Goal: Information Seeking & Learning: Learn about a topic

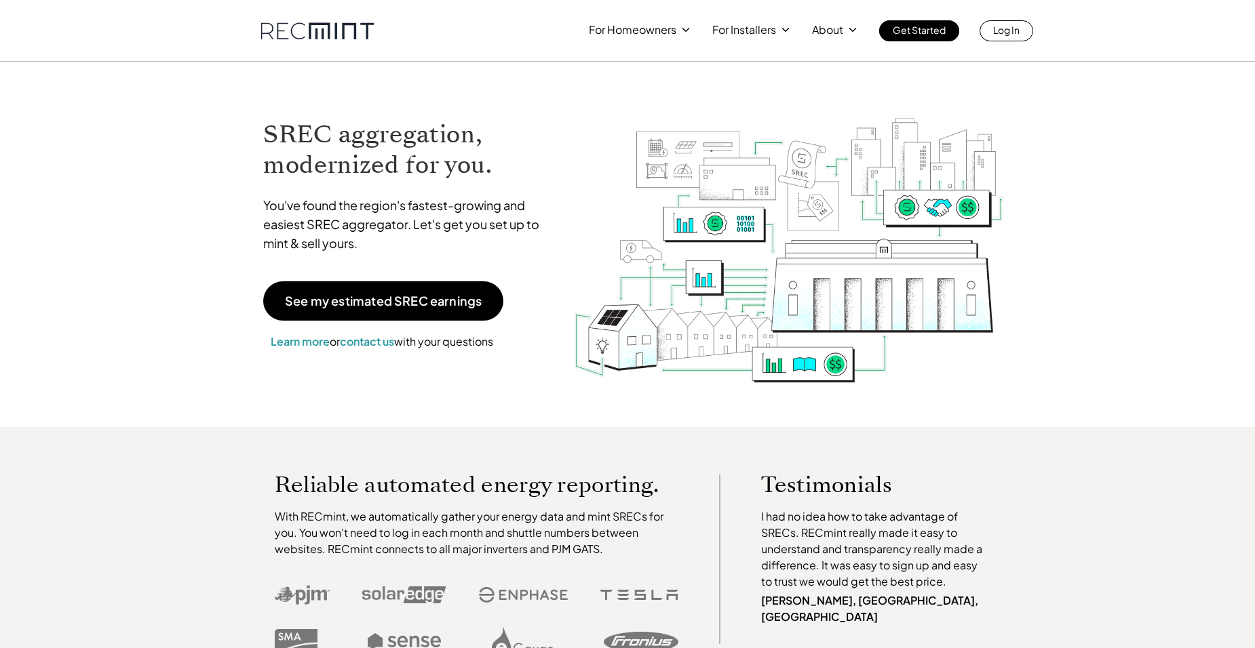
drag, startPoint x: 998, startPoint y: 295, endPoint x: 987, endPoint y: 300, distance: 12.5
click at [996, 295] on img at bounding box center [788, 234] width 433 height 305
drag, startPoint x: 984, startPoint y: 365, endPoint x: 945, endPoint y: 385, distance: 43.4
click at [983, 365] on img at bounding box center [788, 234] width 433 height 305
click at [829, 383] on img at bounding box center [788, 234] width 433 height 305
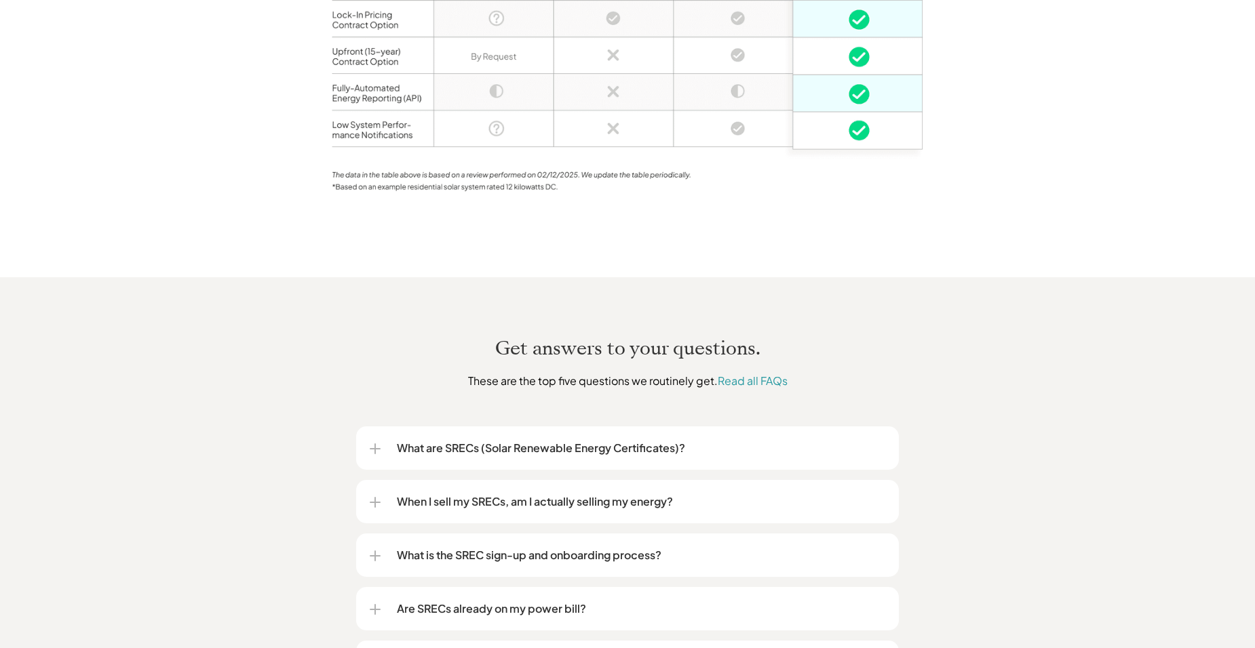
scroll to position [1696, 0]
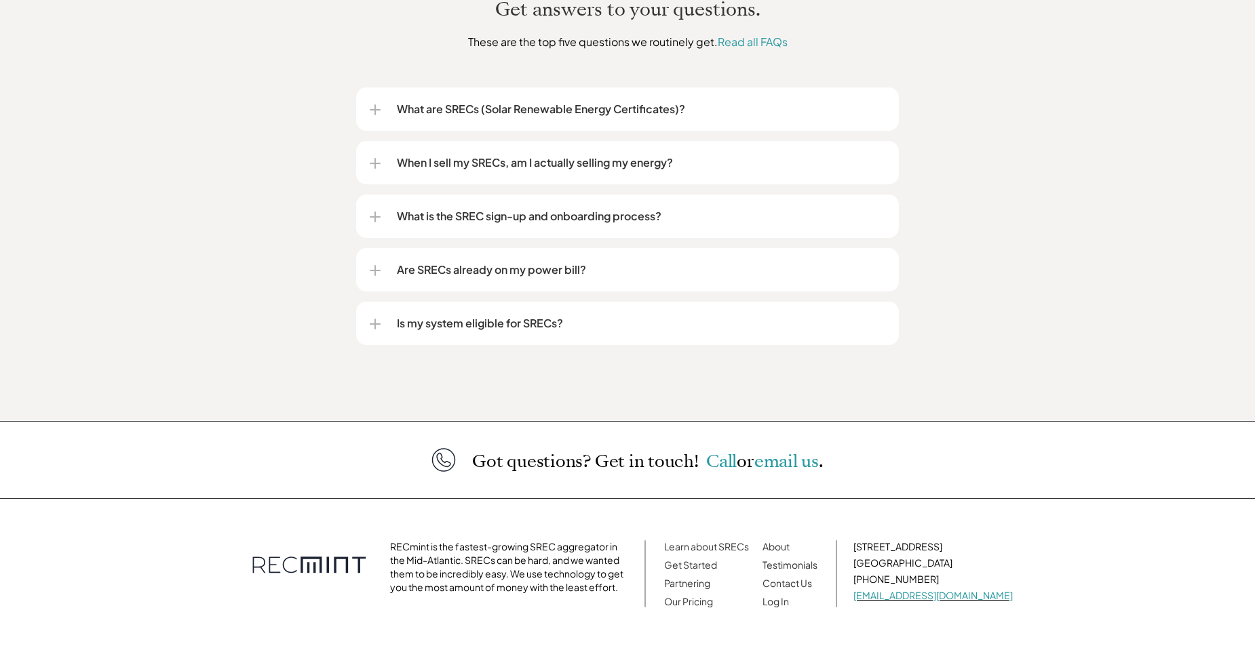
click at [454, 101] on p "What are SRECs (Solar Renewable Energy Certificates)?" at bounding box center [641, 109] width 488 height 16
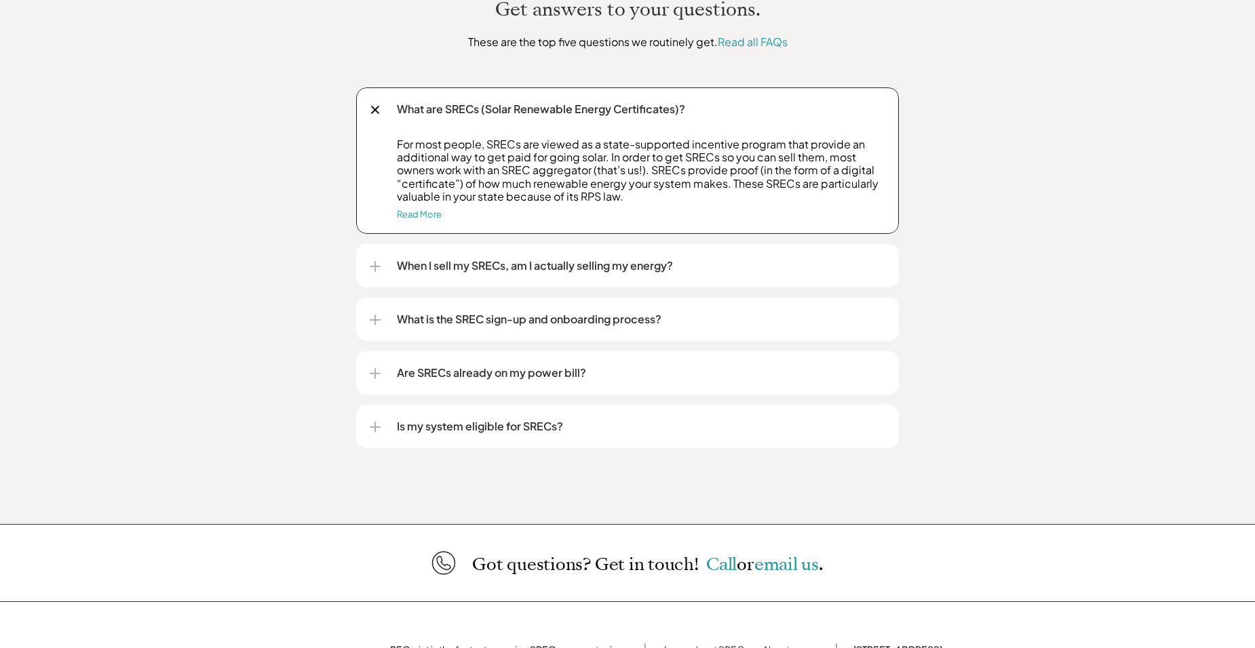
click at [608, 258] on p "When I sell my SRECs, am I actually selling my energy?" at bounding box center [641, 266] width 488 height 16
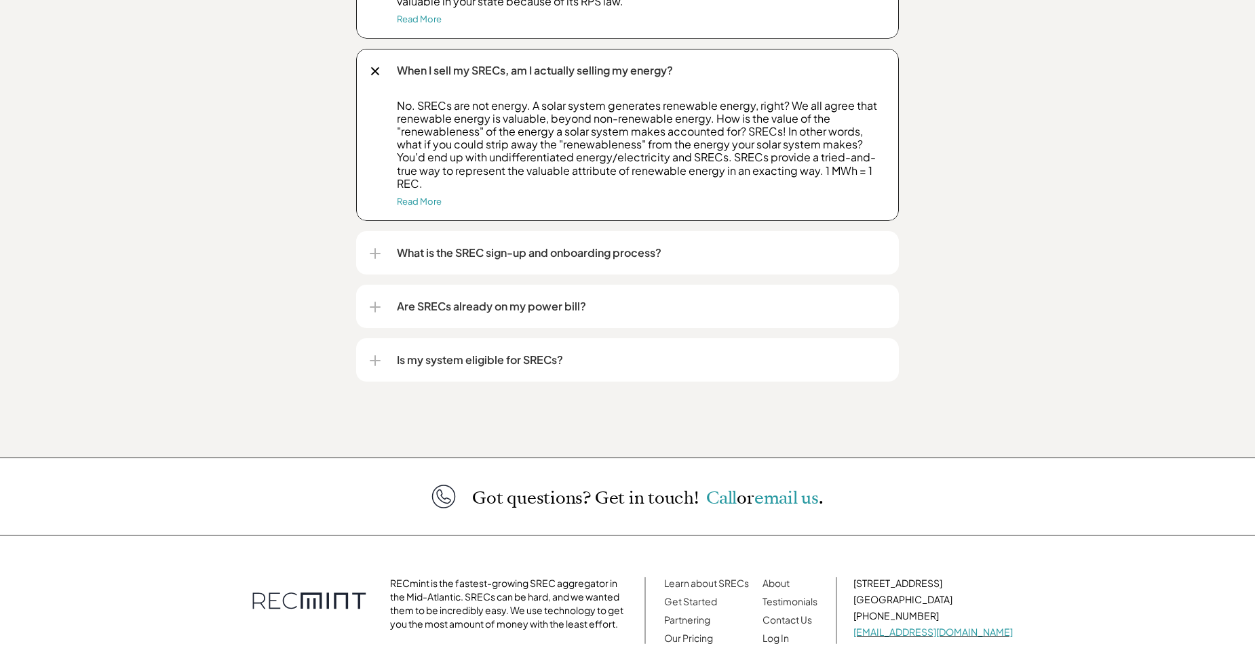
scroll to position [1899, 0]
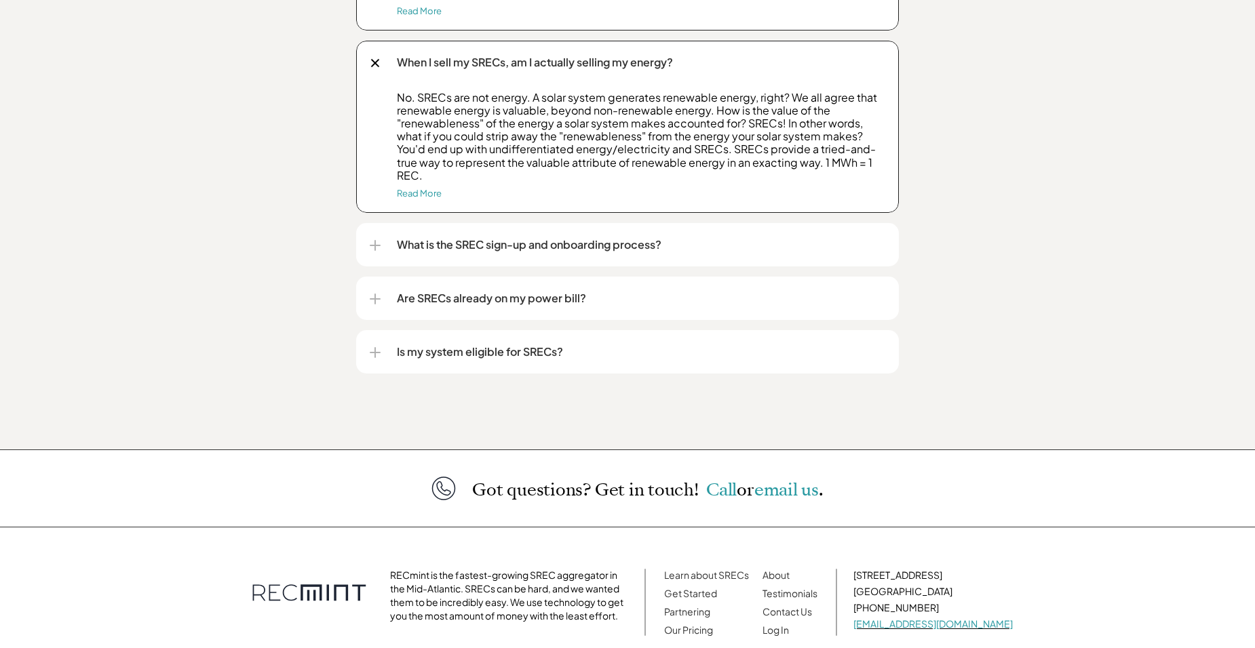
click at [600, 237] on p "What is the SREC sign-up and onboarding process?" at bounding box center [641, 245] width 488 height 16
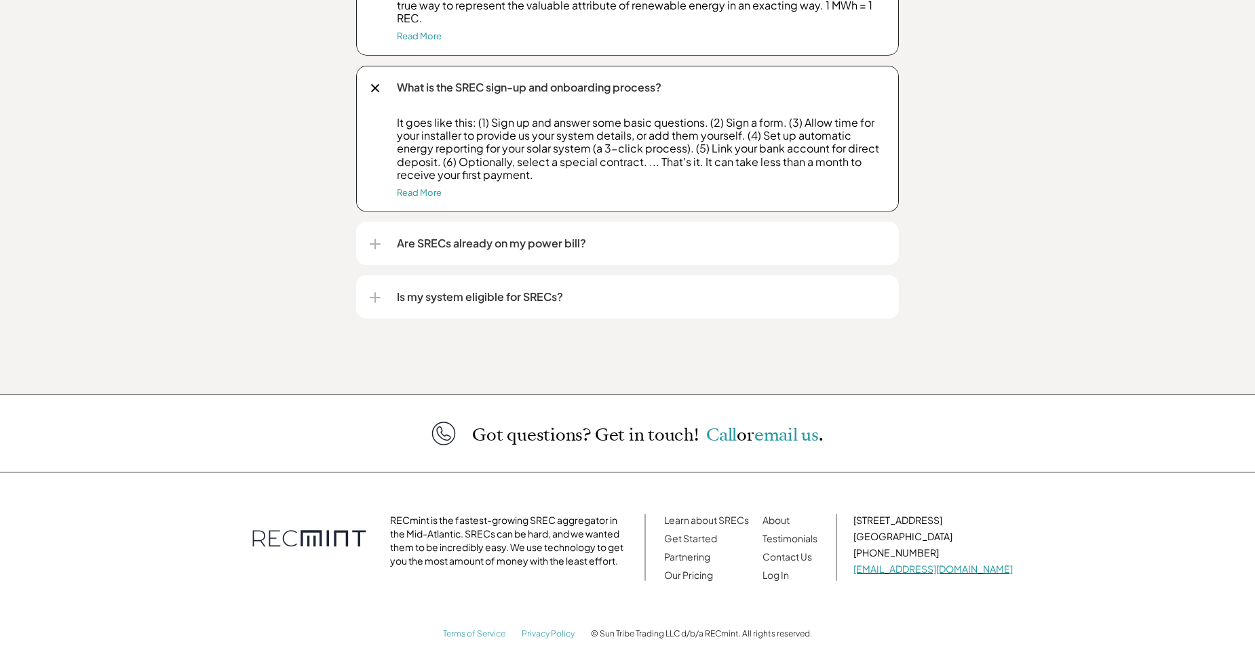
scroll to position [2065, 0]
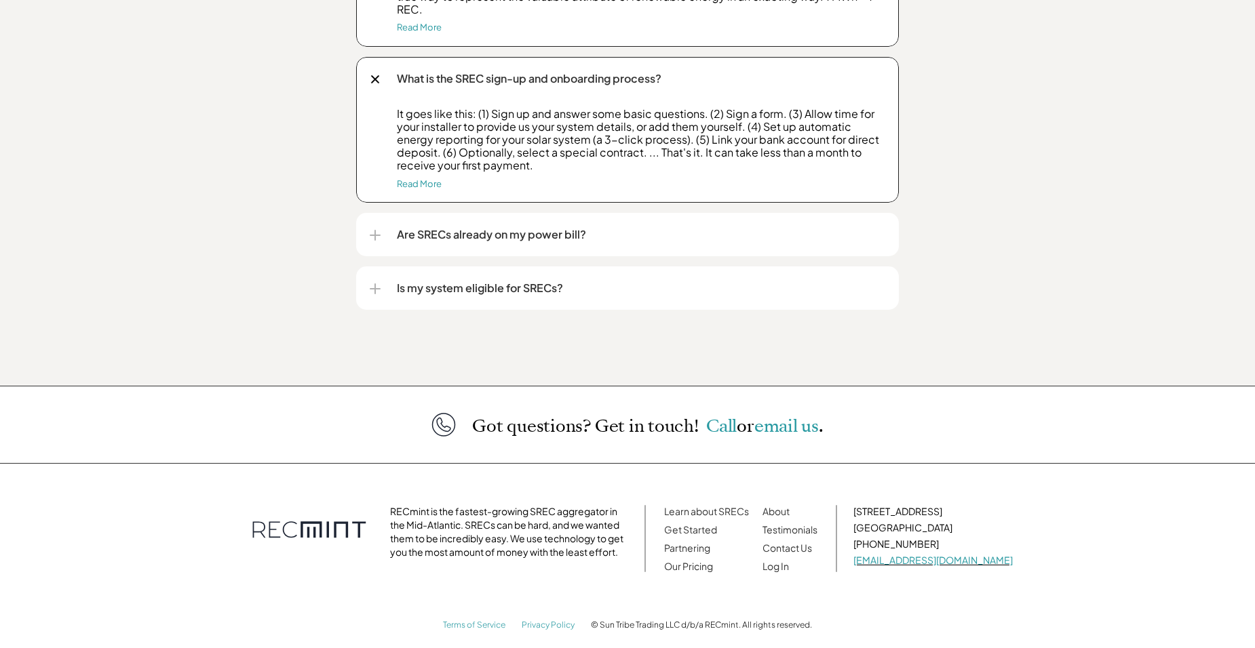
click at [594, 227] on p "Are SRECs already on my power bill?" at bounding box center [641, 235] width 488 height 16
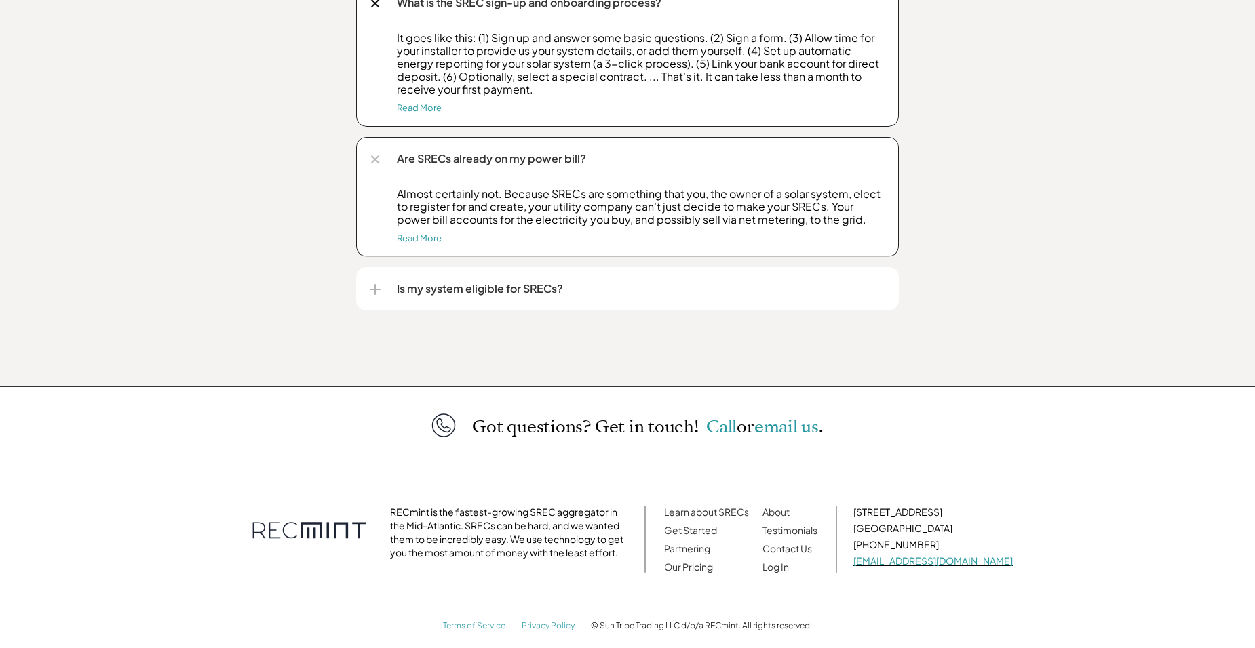
scroll to position [2142, 0]
click at [580, 280] on p "Is my system eligible for SRECs?" at bounding box center [641, 288] width 488 height 16
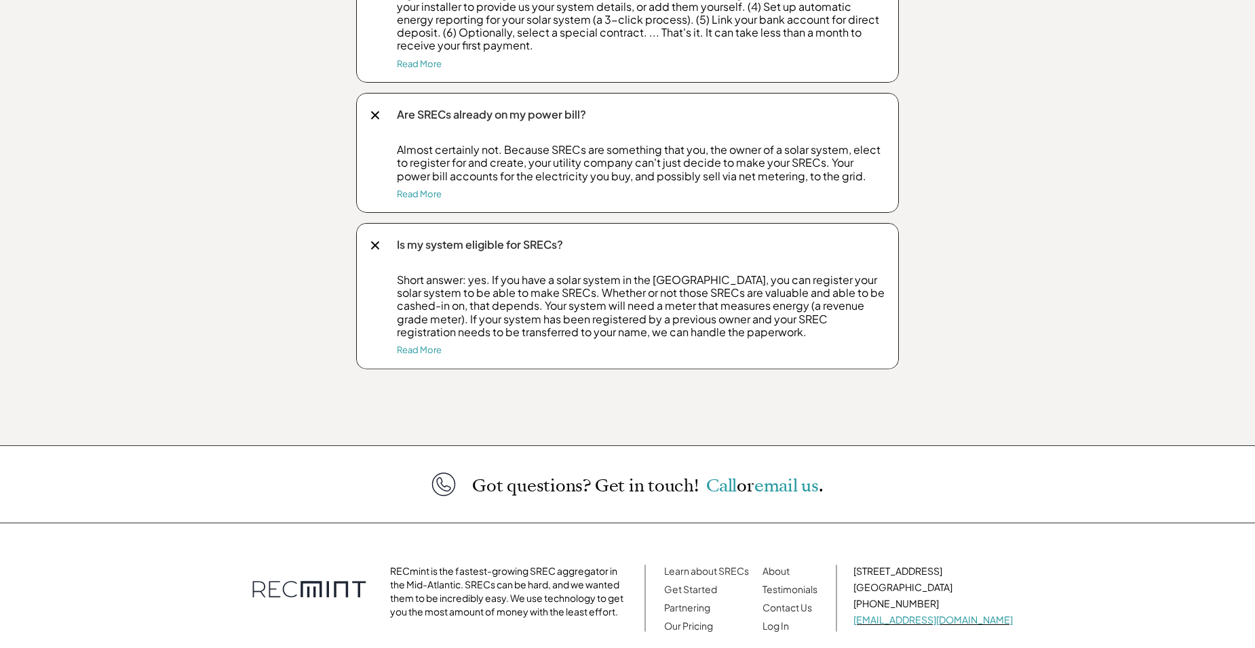
scroll to position [2244, 0]
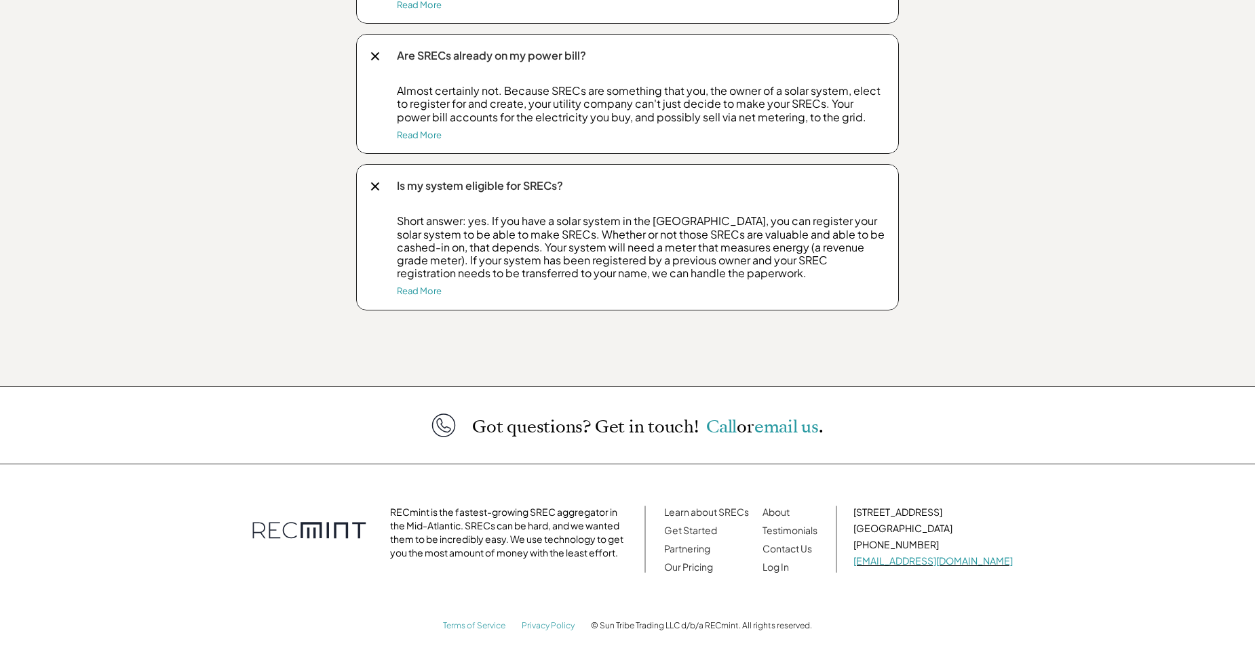
click at [664, 421] on p "Got questions? Get in touch! Call or email us ." at bounding box center [647, 427] width 351 height 18
click at [664, 418] on p "Got questions? Get in touch! Call or email us ." at bounding box center [647, 427] width 351 height 18
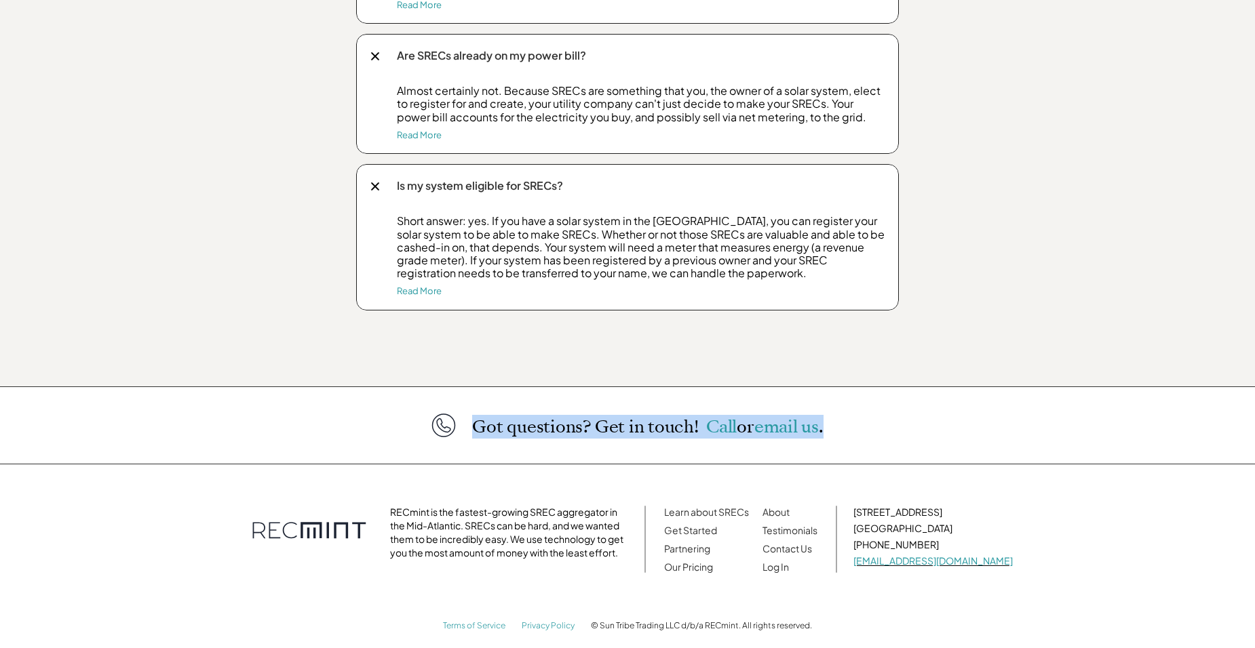
drag, startPoint x: 844, startPoint y: 409, endPoint x: 471, endPoint y: 419, distance: 373.2
click at [471, 419] on div "Got questions? Get in touch! Call or email us ." at bounding box center [627, 426] width 1255 height 78
click at [693, 437] on div "Got questions? Get in touch! Call or email us ." at bounding box center [627, 426] width 393 height 78
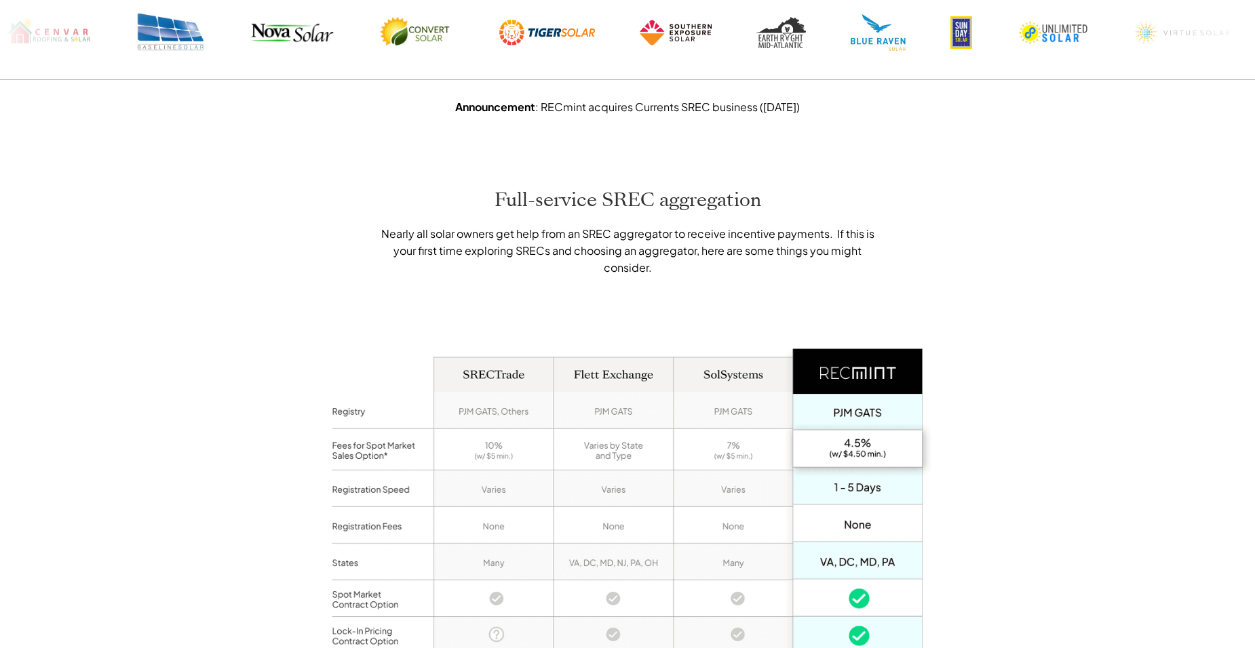
scroll to position [684, 0]
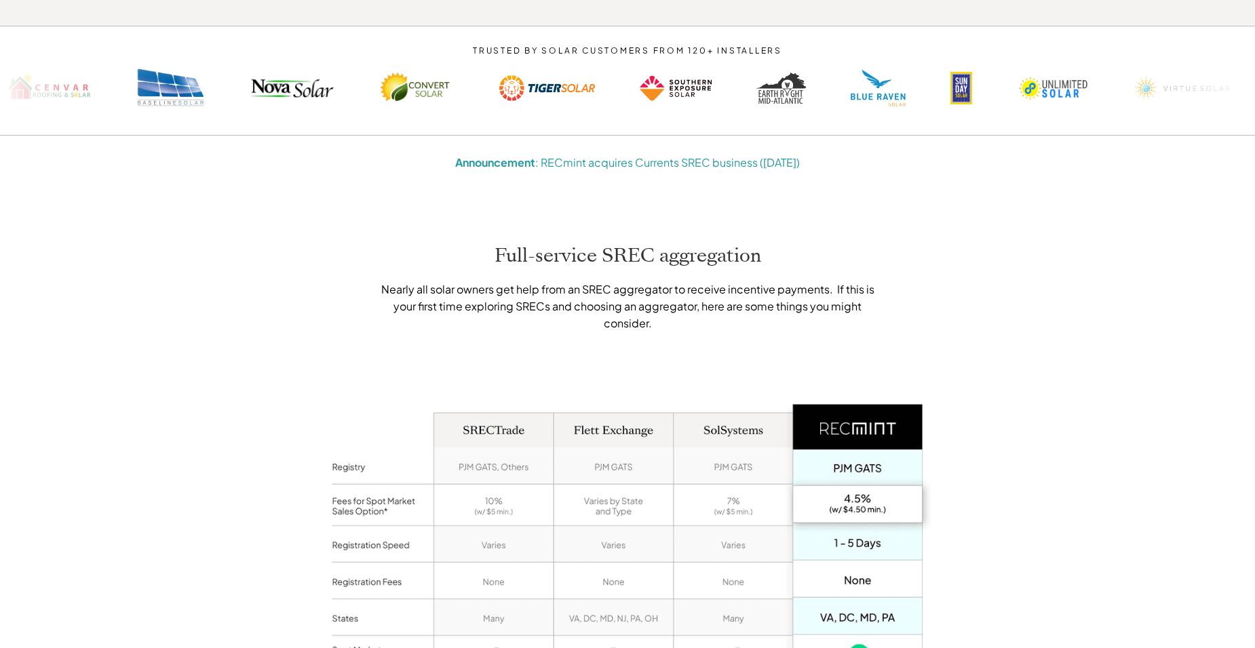
click at [781, 155] on link "Announcement : RECmint acquires Currents SREC business ([DATE])" at bounding box center [627, 162] width 345 height 14
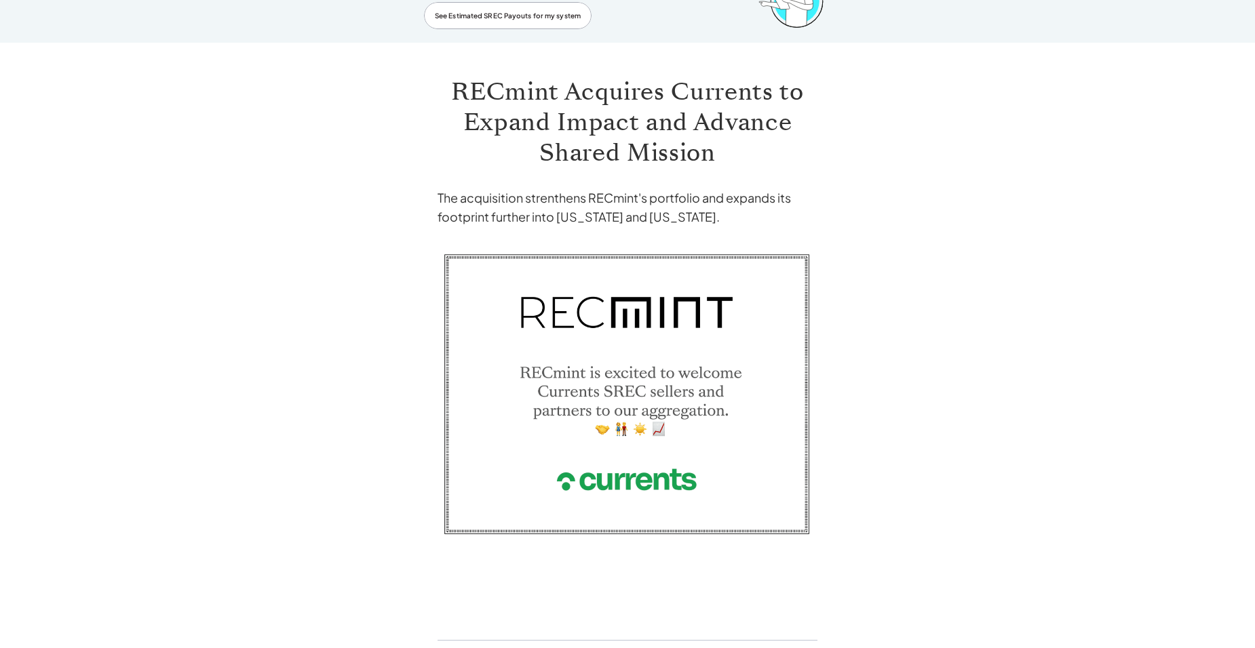
scroll to position [2, 0]
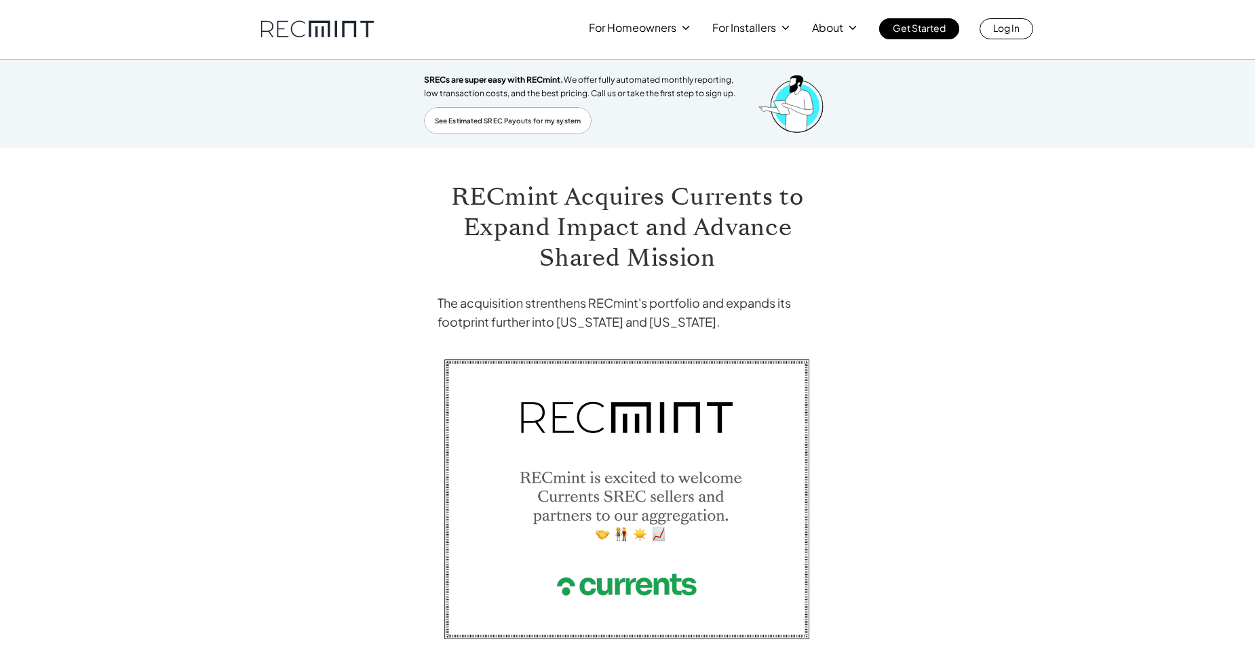
click at [669, 307] on h4 "The acquisition strenthens RECmint's portfolio and expands its footprint furthe…" at bounding box center [627, 313] width 380 height 38
click at [596, 244] on h1 "RECmint Acquires Currents to Expand Impact and Advance Shared Mission" at bounding box center [627, 228] width 380 height 92
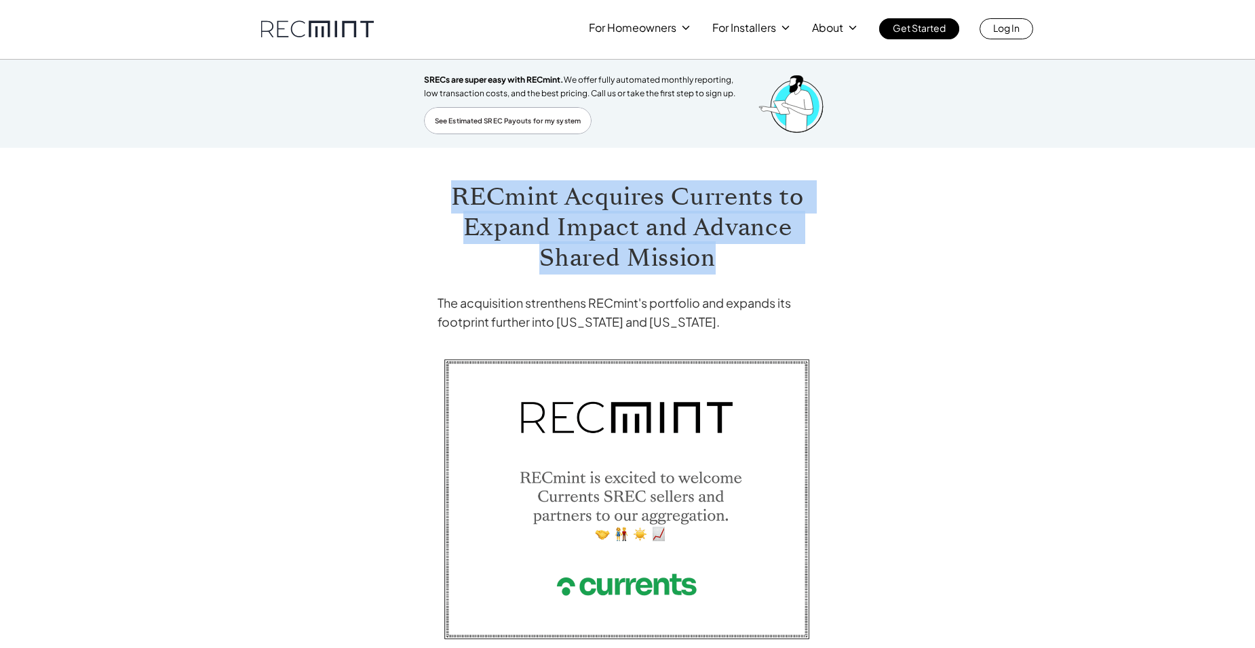
drag, startPoint x: 718, startPoint y: 252, endPoint x: 455, endPoint y: 203, distance: 267.8
click at [455, 203] on h1 "RECmint Acquires Currents to Expand Impact and Advance Shared Mission" at bounding box center [627, 228] width 380 height 92
click at [720, 266] on h1 "RECmint Acquires Currents to Expand Impact and Advance Shared Mission" at bounding box center [627, 228] width 380 height 92
drag, startPoint x: 720, startPoint y: 266, endPoint x: 450, endPoint y: 212, distance: 276.0
click at [450, 212] on h1 "RECmint Acquires Currents to Expand Impact and Advance Shared Mission" at bounding box center [627, 228] width 380 height 92
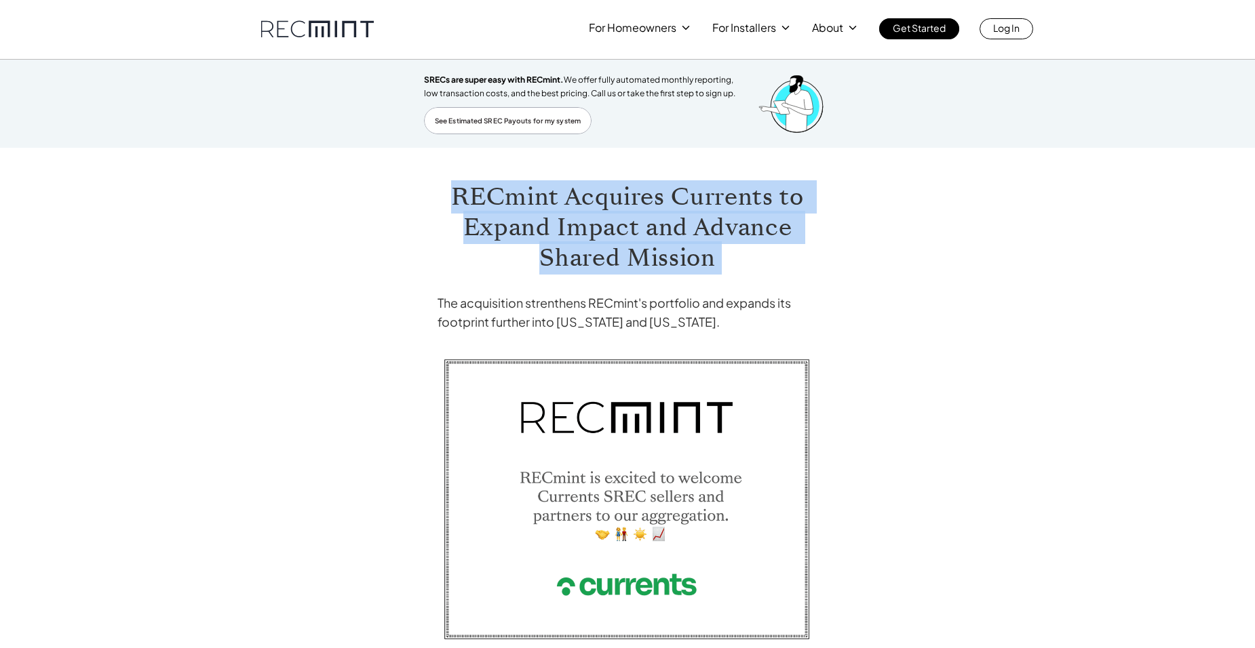
drag, startPoint x: 450, startPoint y: 212, endPoint x: 688, endPoint y: 237, distance: 240.1
click at [684, 233] on h1 "RECmint Acquires Currents to Expand Impact and Advance Shared Mission" at bounding box center [627, 228] width 380 height 92
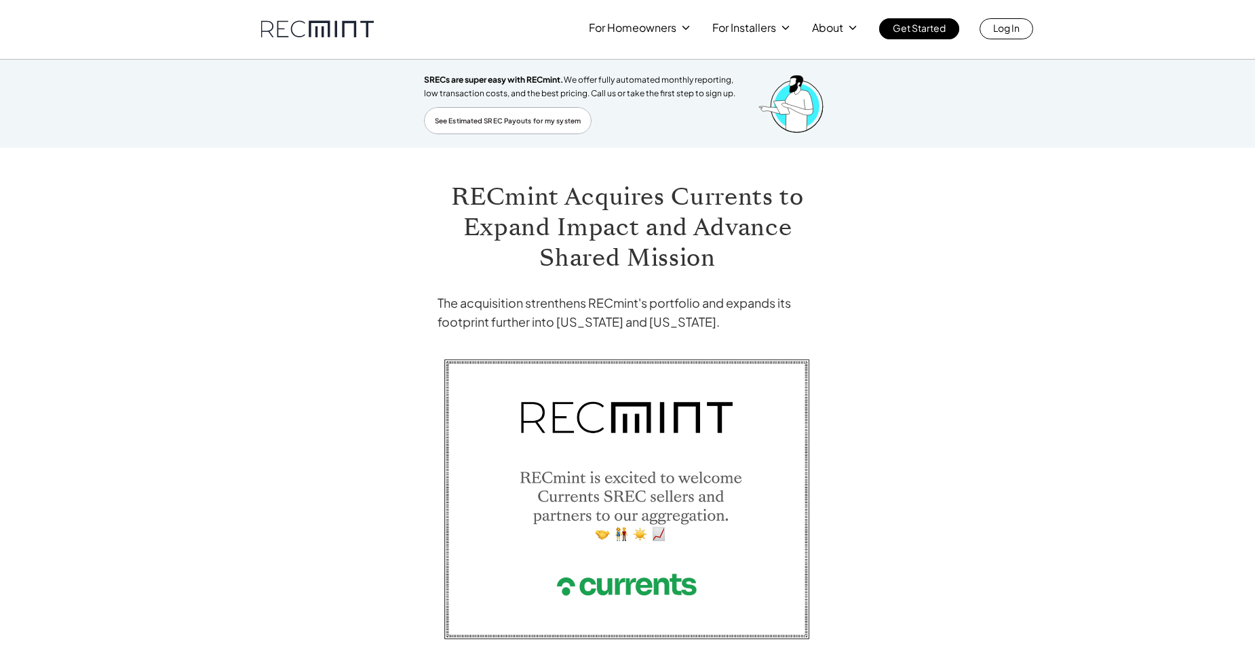
click at [723, 247] on h1 "RECmint Acquires Currents to Expand Impact and Advance Shared Mission" at bounding box center [627, 228] width 380 height 92
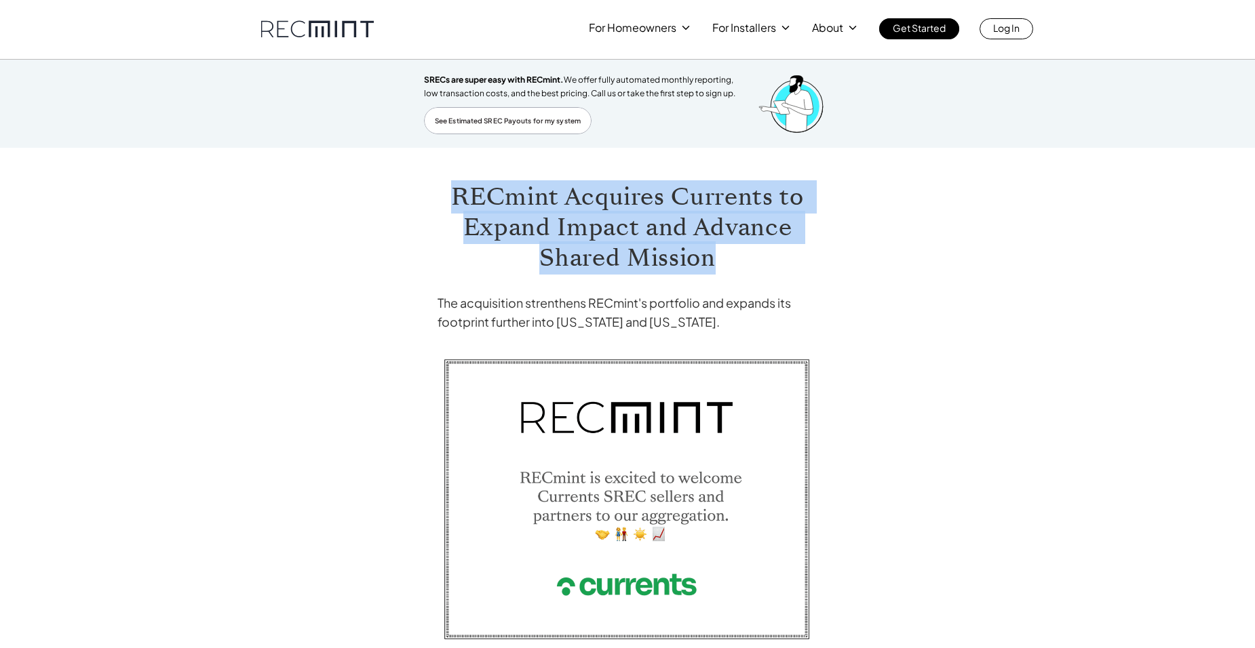
drag, startPoint x: 684, startPoint y: 255, endPoint x: 448, endPoint y: 200, distance: 241.7
click at [448, 200] on h1 "RECmint Acquires Currents to Expand Impact and Advance Shared Mission" at bounding box center [627, 228] width 380 height 92
click at [720, 222] on h1 "RECmint Acquires Currents to Expand Impact and Advance Shared Mission" at bounding box center [627, 228] width 380 height 92
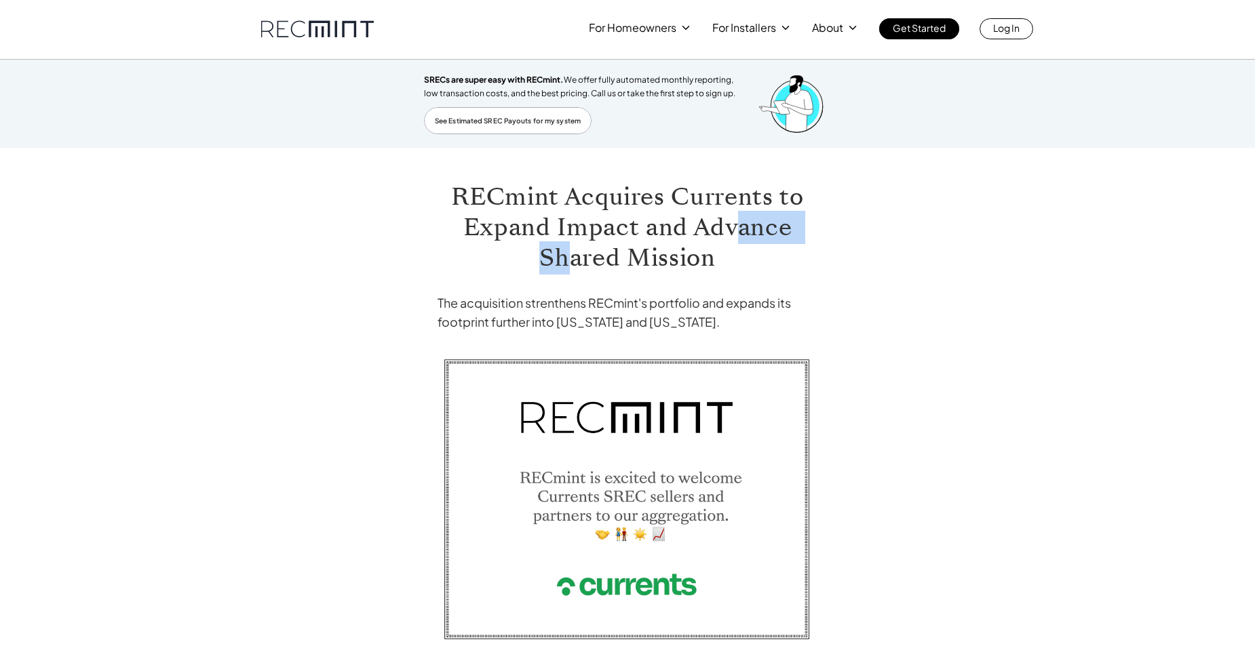
drag, startPoint x: 717, startPoint y: 238, endPoint x: 570, endPoint y: 245, distance: 146.7
click at [570, 245] on h1 "RECmint Acquires Currents to Expand Impact and Advance Shared Mission" at bounding box center [627, 228] width 380 height 92
drag, startPoint x: 570, startPoint y: 245, endPoint x: 726, endPoint y: 250, distance: 155.4
click at [731, 248] on h1 "RECmint Acquires Currents to Expand Impact and Advance Shared Mission" at bounding box center [627, 228] width 380 height 92
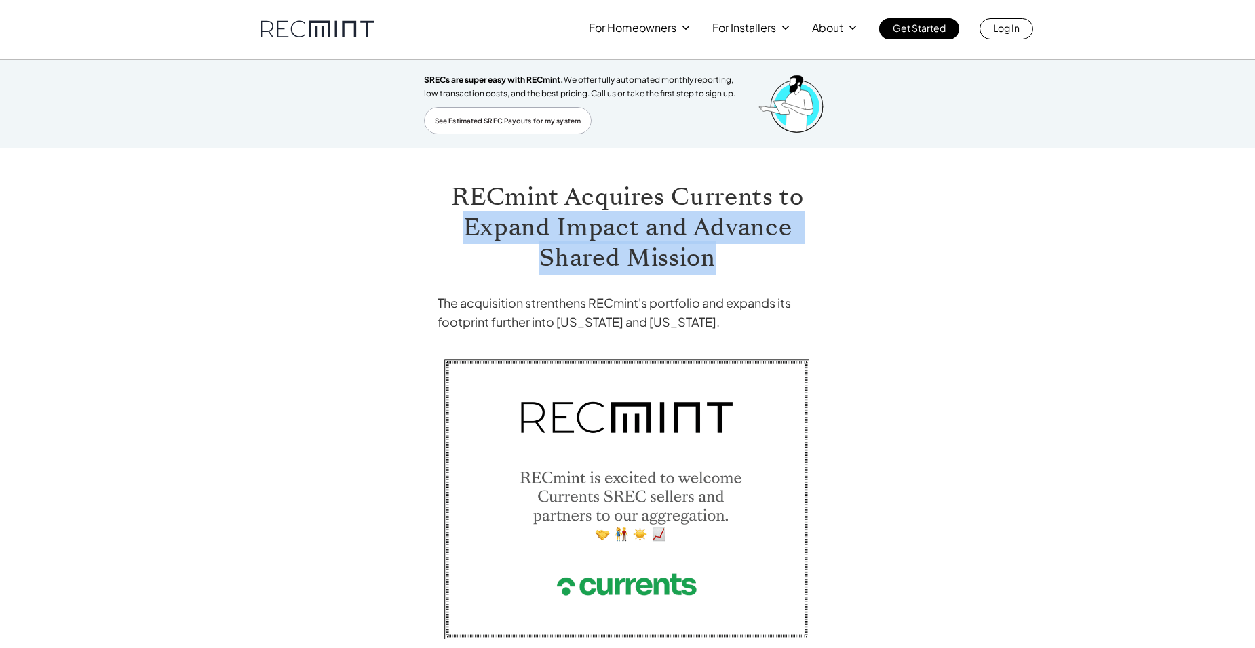
drag, startPoint x: 648, startPoint y: 259, endPoint x: 463, endPoint y: 241, distance: 186.1
click at [463, 241] on h1 "RECmint Acquires Currents to Expand Impact and Advance Shared Mission" at bounding box center [627, 228] width 380 height 92
click at [748, 252] on h1 "RECmint Acquires Currents to Expand Impact and Advance Shared Mission" at bounding box center [627, 228] width 380 height 92
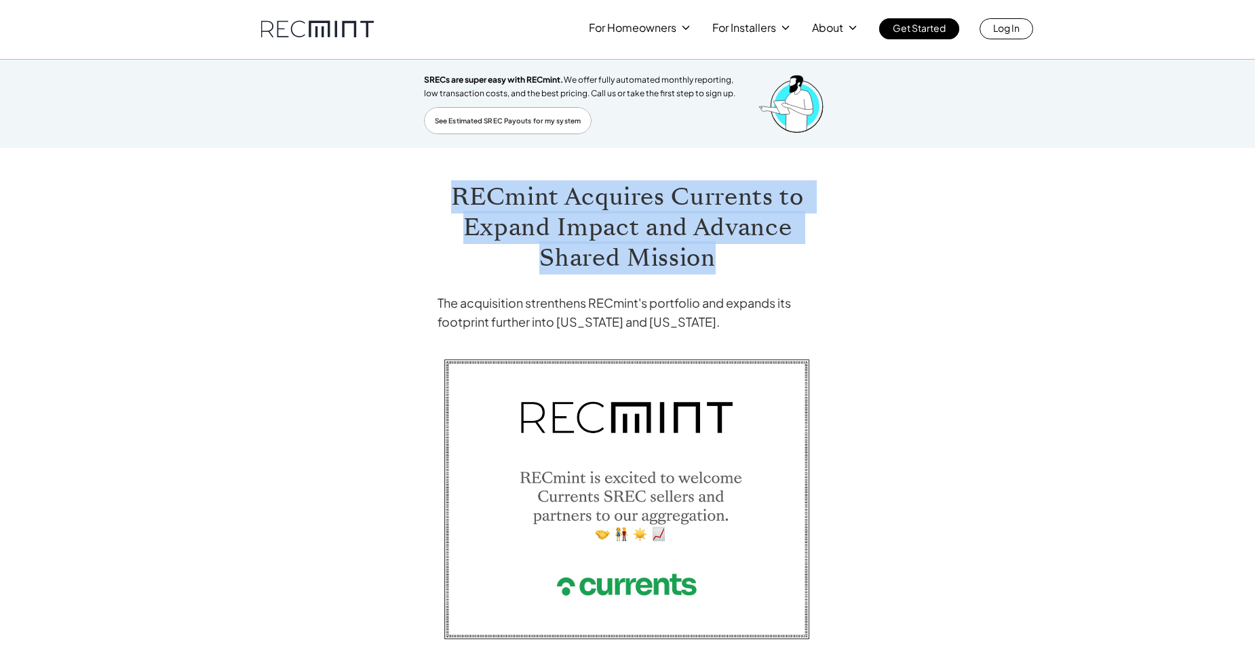
drag, startPoint x: 716, startPoint y: 253, endPoint x: 450, endPoint y: 205, distance: 269.5
click at [450, 205] on h1 "RECmint Acquires Currents to Expand Impact and Advance Shared Mission" at bounding box center [627, 228] width 380 height 92
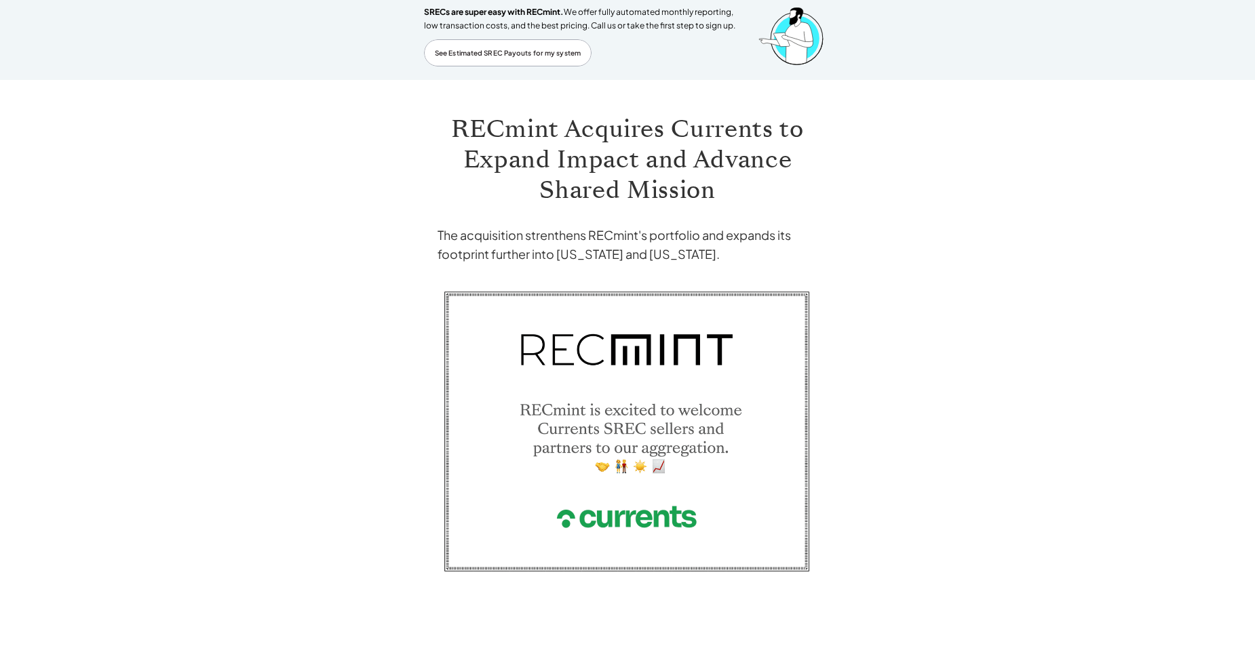
scroll to position [0, 0]
